Goal: Leave review/rating

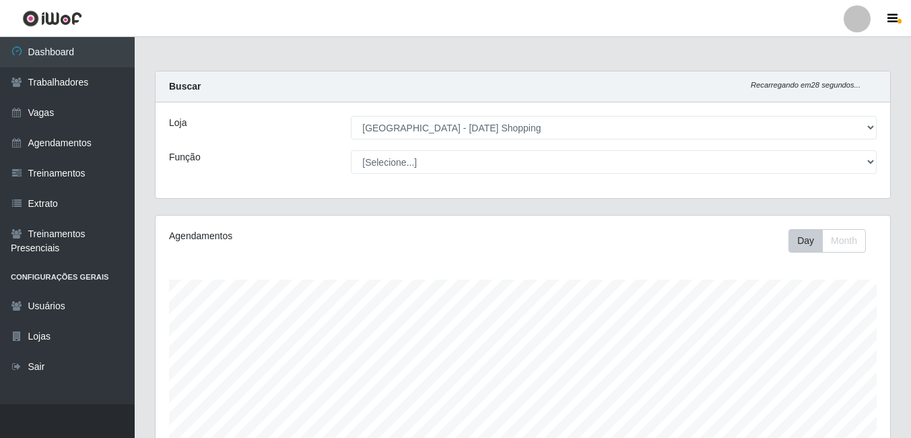
select select "471"
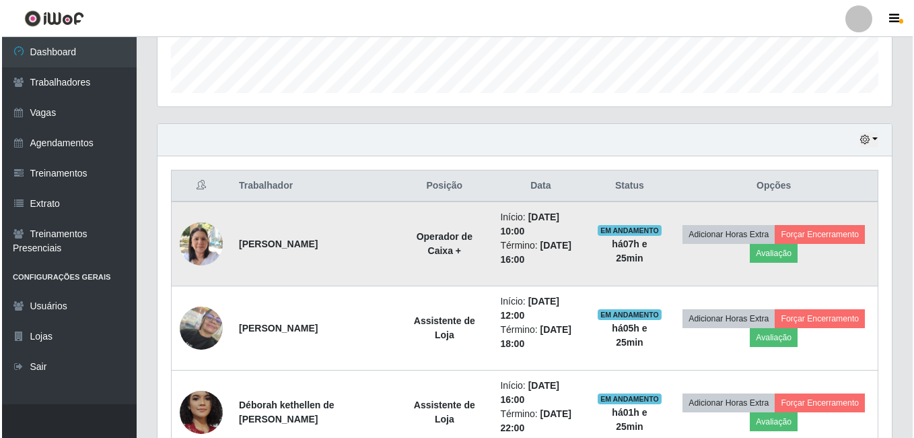
scroll to position [385, 0]
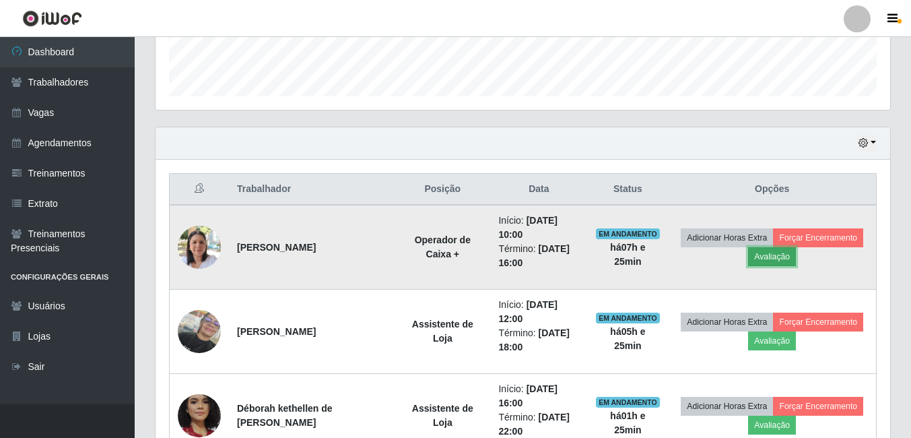
click at [775, 257] on button "Avaliação" at bounding box center [772, 256] width 48 height 19
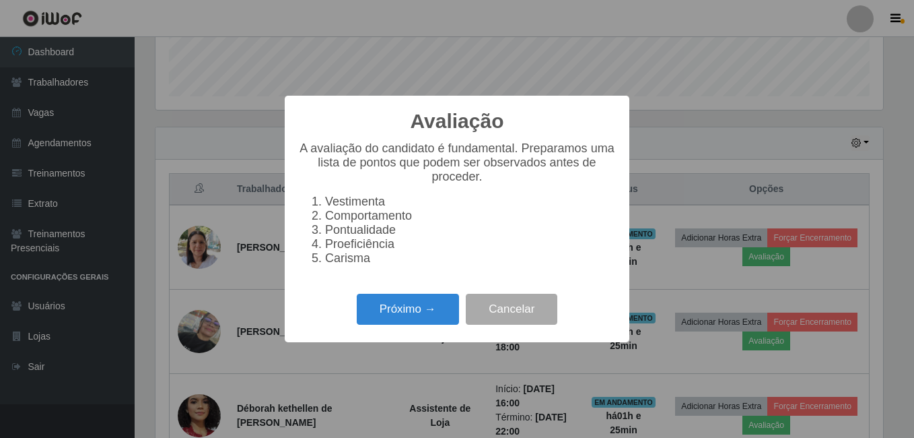
scroll to position [279, 728]
click at [438, 320] on button "Próximo →" at bounding box center [408, 310] width 102 height 32
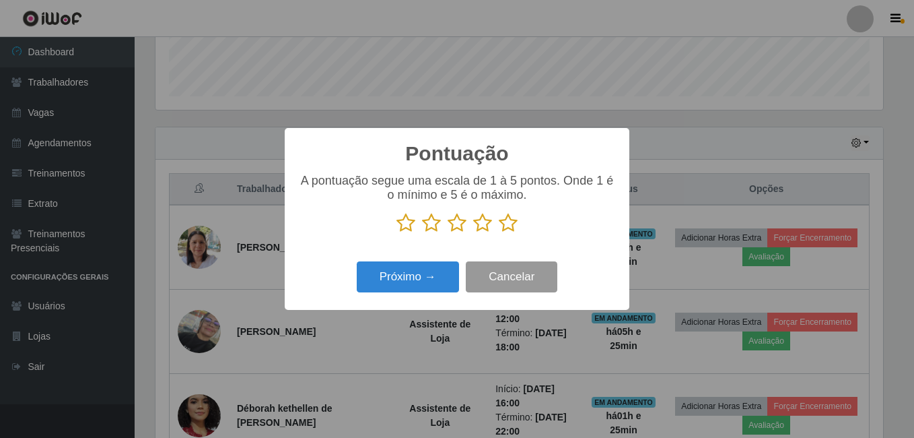
scroll to position [673124, 672676]
click at [510, 224] on icon at bounding box center [508, 223] width 19 height 20
click at [499, 233] on input "radio" at bounding box center [499, 233] width 0 height 0
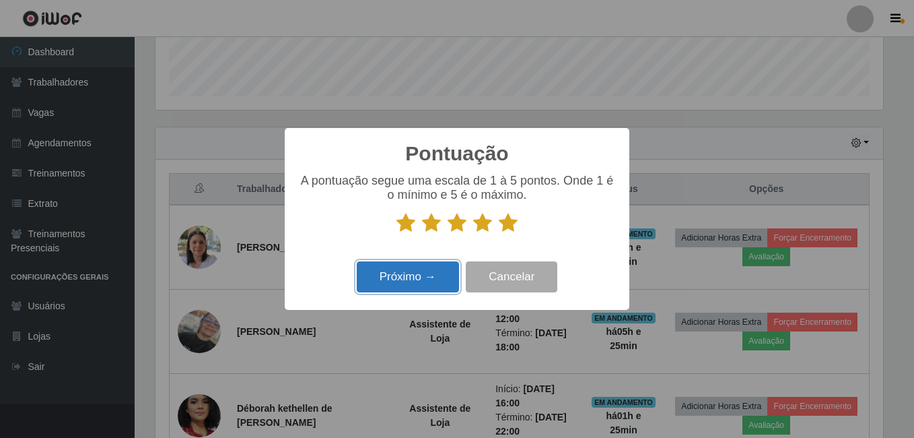
click at [413, 268] on button "Próximo →" at bounding box center [408, 277] width 102 height 32
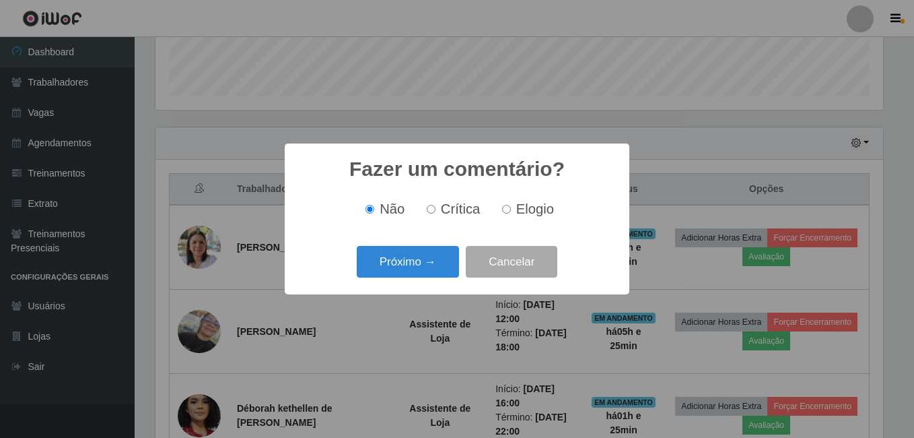
click at [413, 268] on button "Próximo →" at bounding box center [408, 262] width 102 height 32
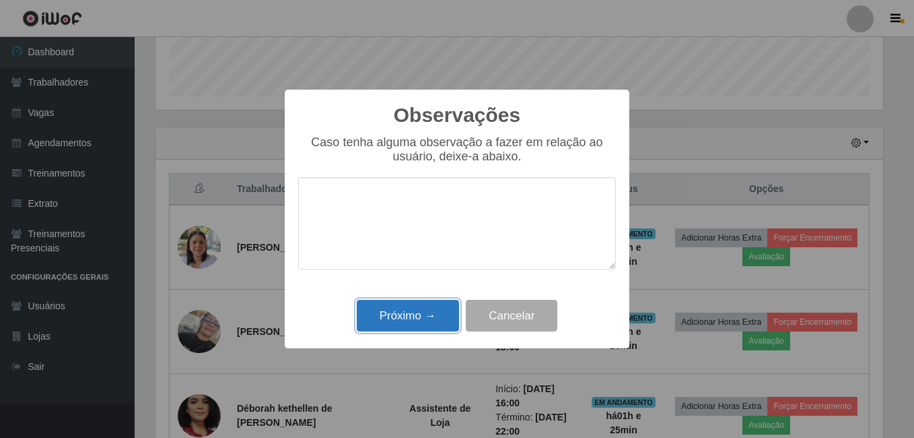
click at [411, 320] on button "Próximo →" at bounding box center [408, 316] width 102 height 32
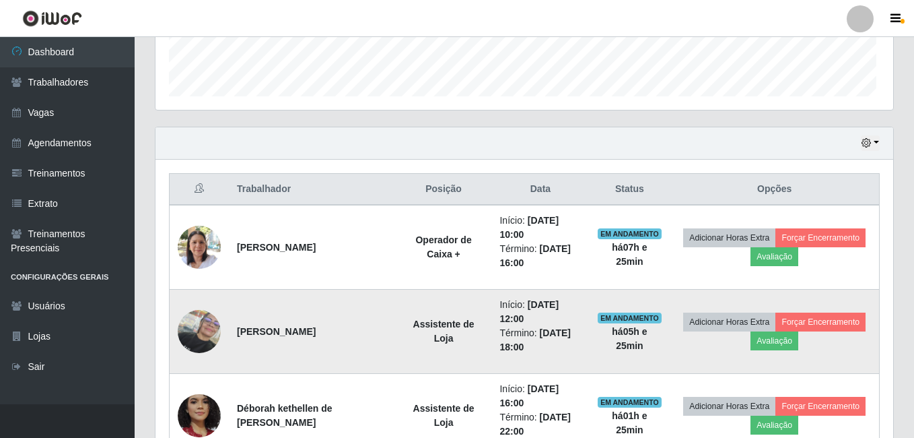
scroll to position [279, 735]
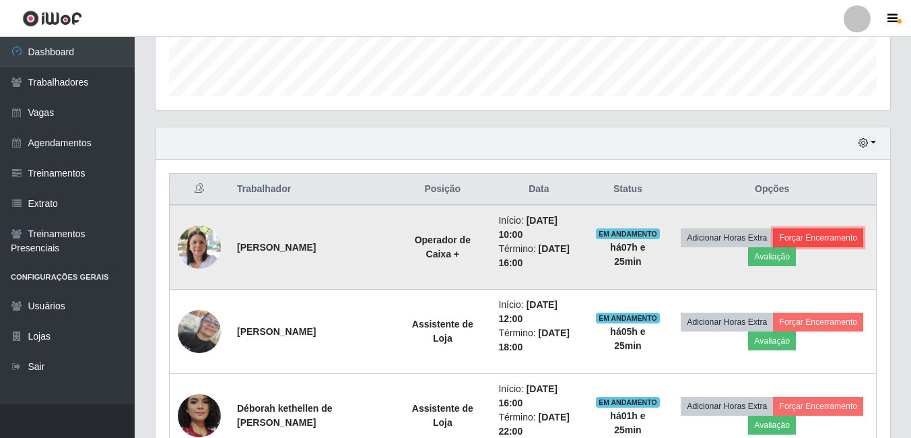
click at [824, 241] on button "Forçar Encerramento" at bounding box center [818, 237] width 90 height 19
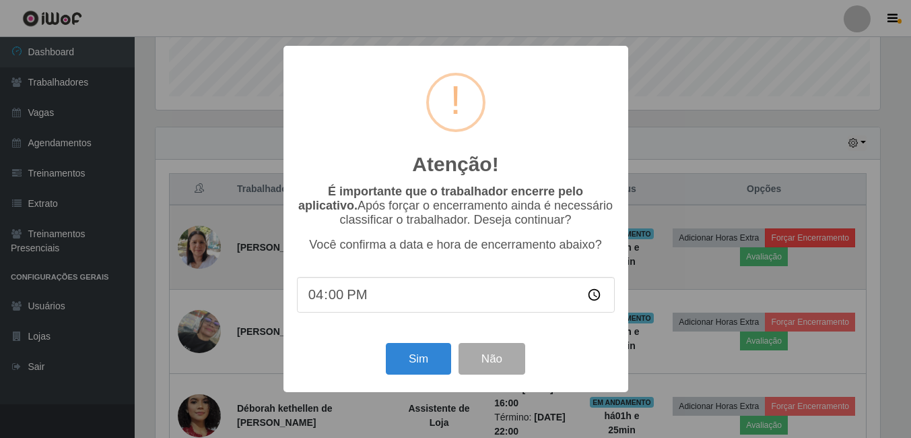
scroll to position [279, 728]
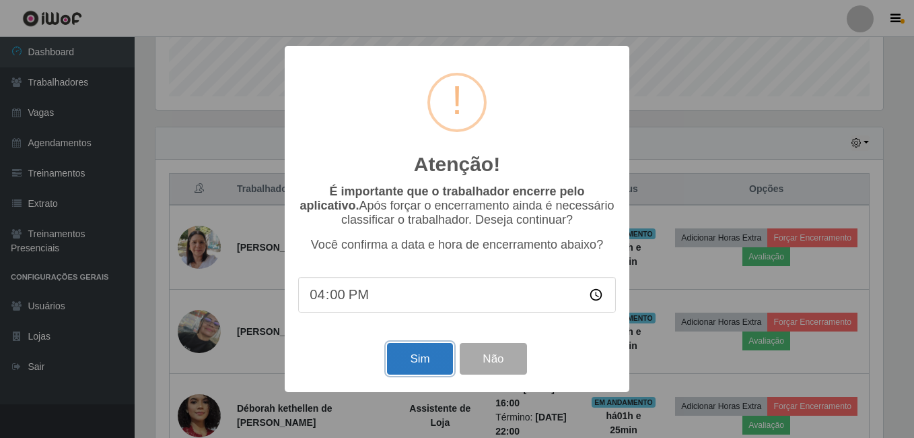
click at [434, 360] on button "Sim" at bounding box center [419, 359] width 65 height 32
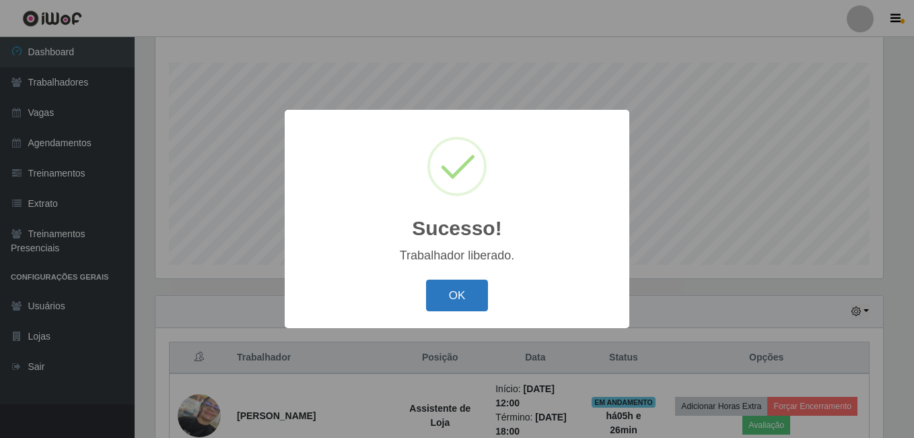
click at [453, 295] on button "OK" at bounding box center [457, 295] width 63 height 32
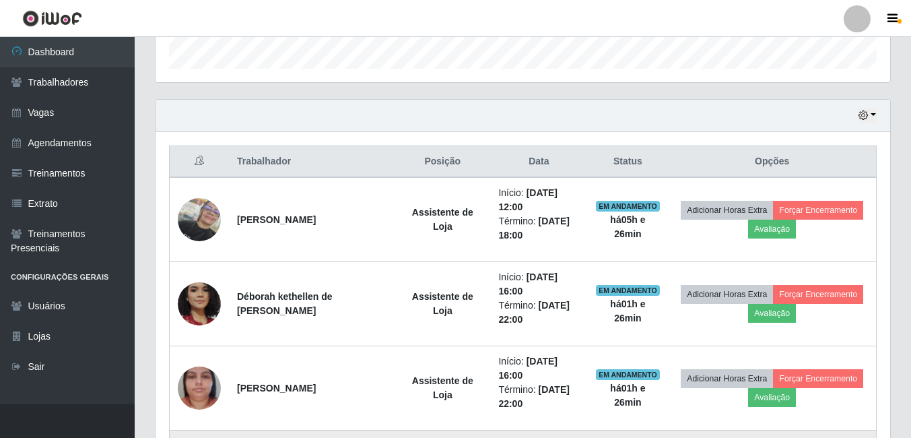
scroll to position [368, 0]
